Goal: Navigation & Orientation: Find specific page/section

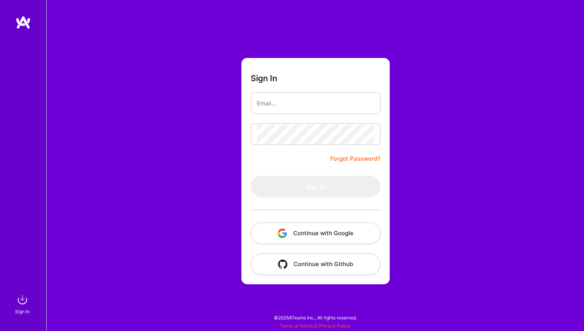
click at [331, 231] on button "Continue with Google" at bounding box center [316, 233] width 130 height 22
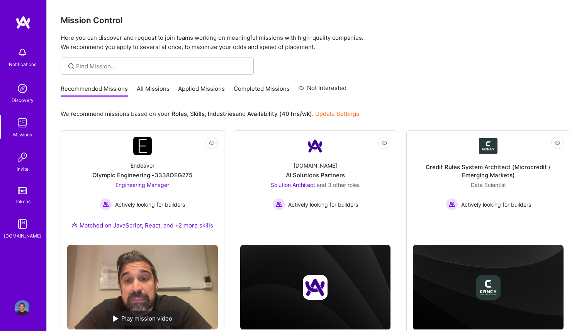
click at [164, 91] on link "All Missions" at bounding box center [153, 91] width 33 height 13
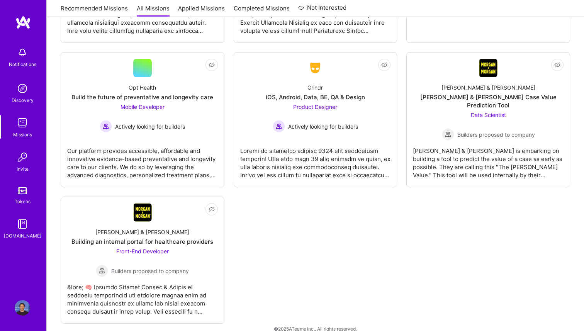
scroll to position [2334, 0]
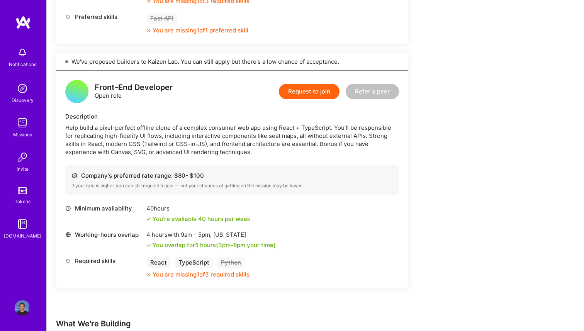
scroll to position [646, 0]
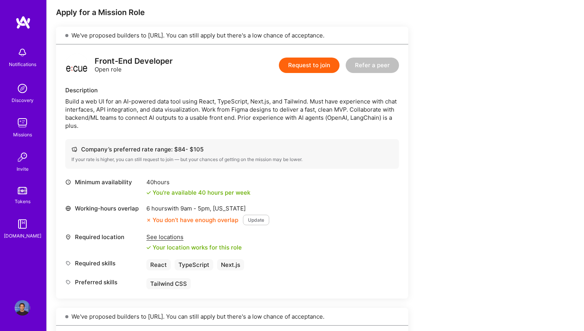
scroll to position [138, 0]
